Goal: Task Accomplishment & Management: Use online tool/utility

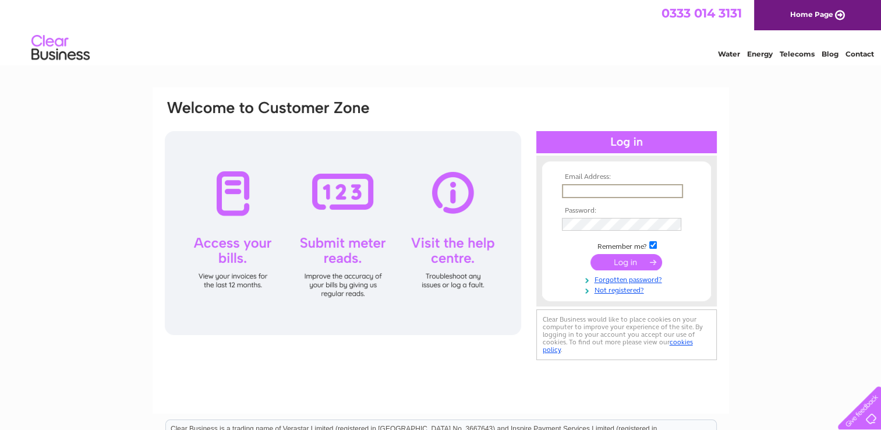
click at [578, 188] on input "text" at bounding box center [622, 191] width 121 height 14
type input "williamnelson@btinternet.com"
click at [618, 264] on input "submit" at bounding box center [627, 261] width 72 height 16
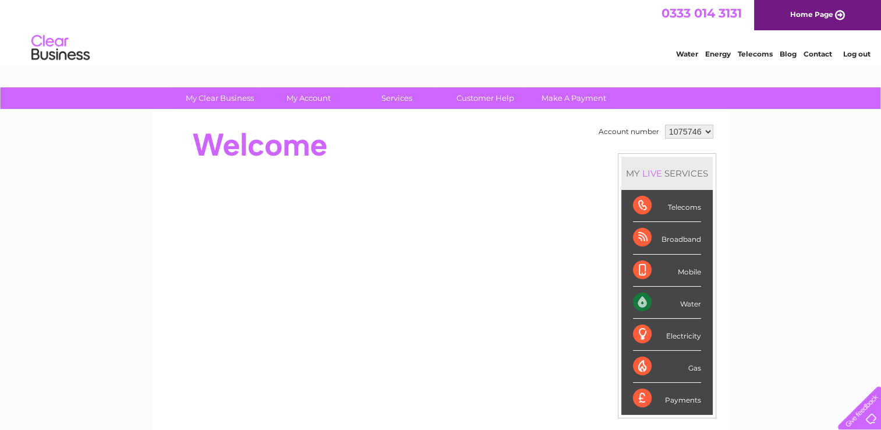
click at [689, 304] on div "Water" at bounding box center [667, 303] width 68 height 32
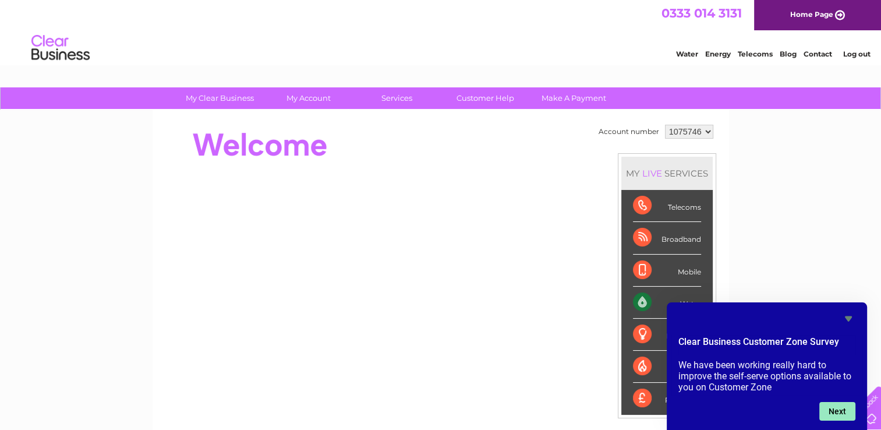
click at [839, 407] on button "Next" at bounding box center [838, 411] width 36 height 19
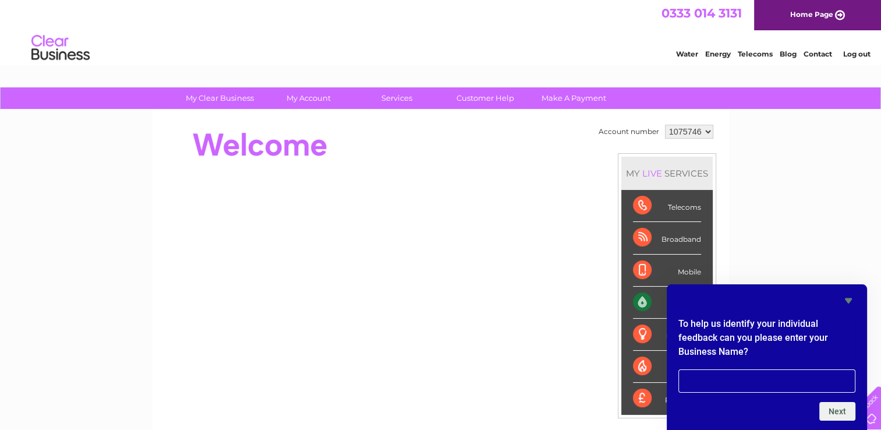
click at [851, 302] on icon "Hide survey" at bounding box center [849, 301] width 14 height 14
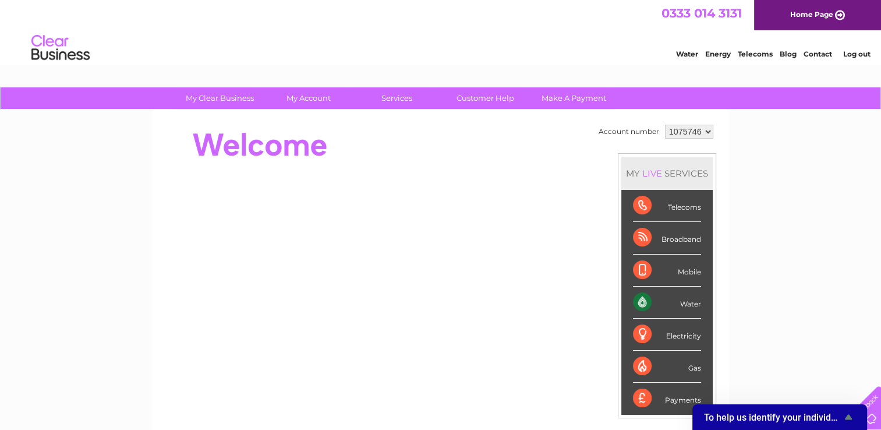
click at [636, 296] on div "Water" at bounding box center [667, 303] width 68 height 32
click at [636, 297] on div "Water" at bounding box center [667, 303] width 68 height 32
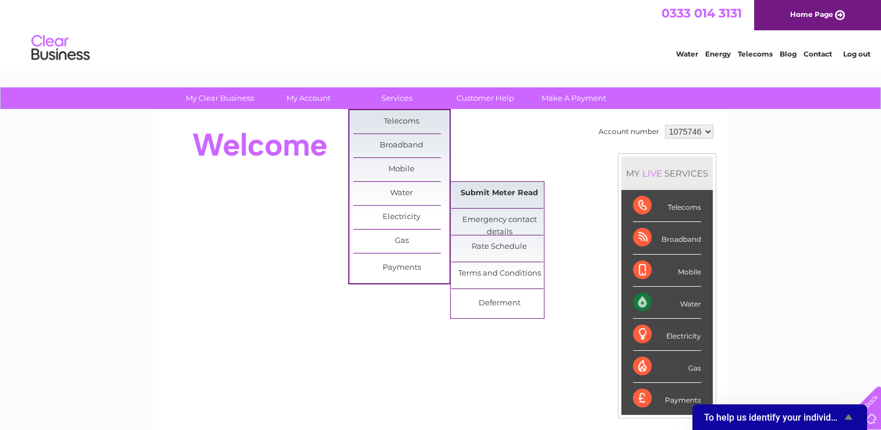
click at [478, 191] on link "Submit Meter Read" at bounding box center [499, 193] width 96 height 23
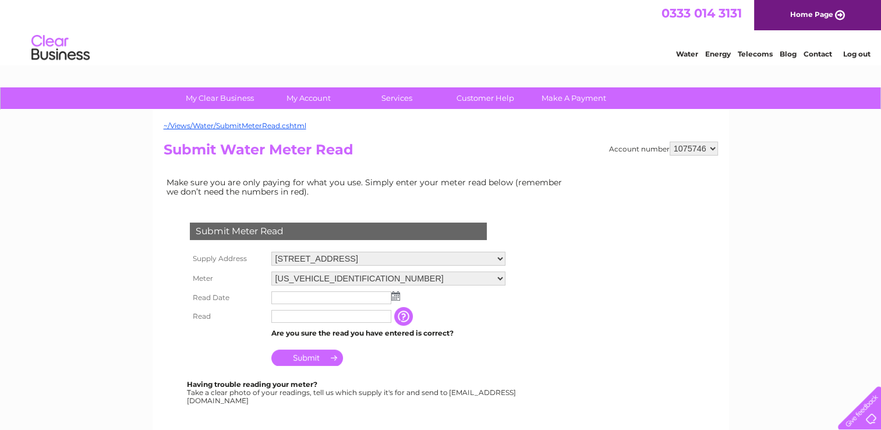
scroll to position [58, 0]
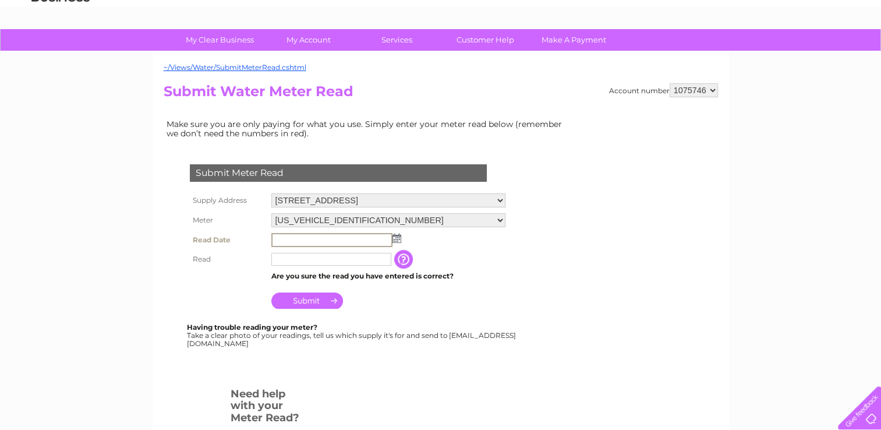
click at [310, 238] on input "text" at bounding box center [331, 240] width 121 height 14
click at [396, 239] on img at bounding box center [395, 237] width 9 height 9
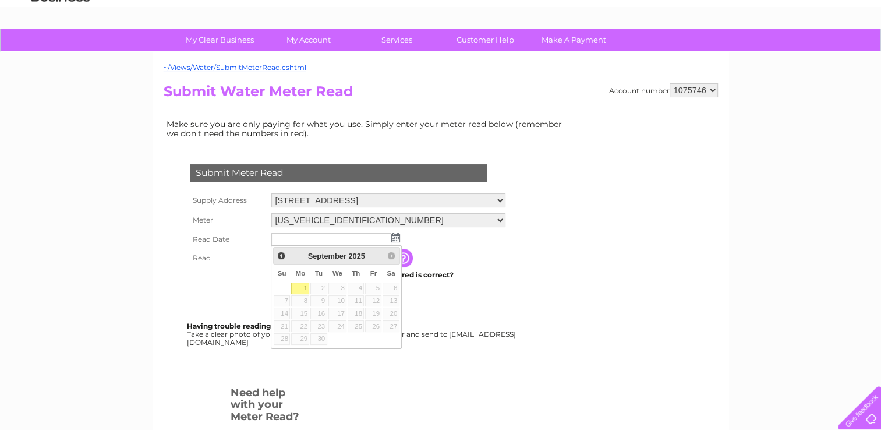
click at [297, 284] on link "1" at bounding box center [300, 289] width 18 height 12
type input "[DATE]"
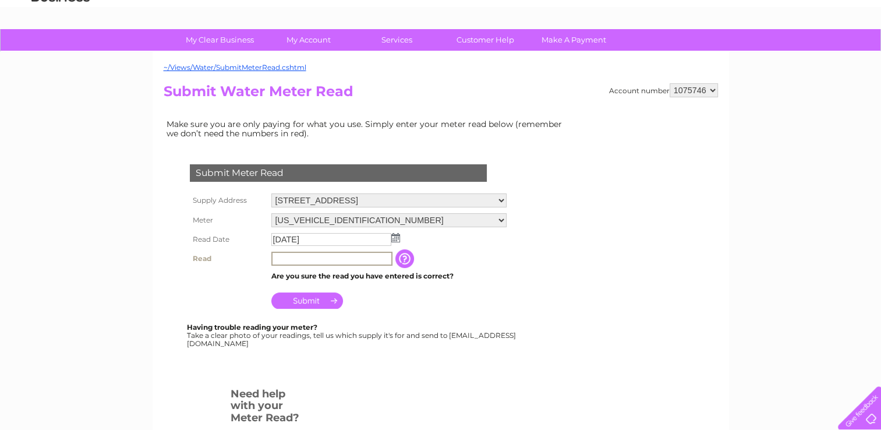
click at [288, 258] on input "text" at bounding box center [331, 259] width 121 height 14
type input "00062"
click at [304, 302] on input "Submit" at bounding box center [307, 299] width 72 height 16
